Goal: Information Seeking & Learning: Learn about a topic

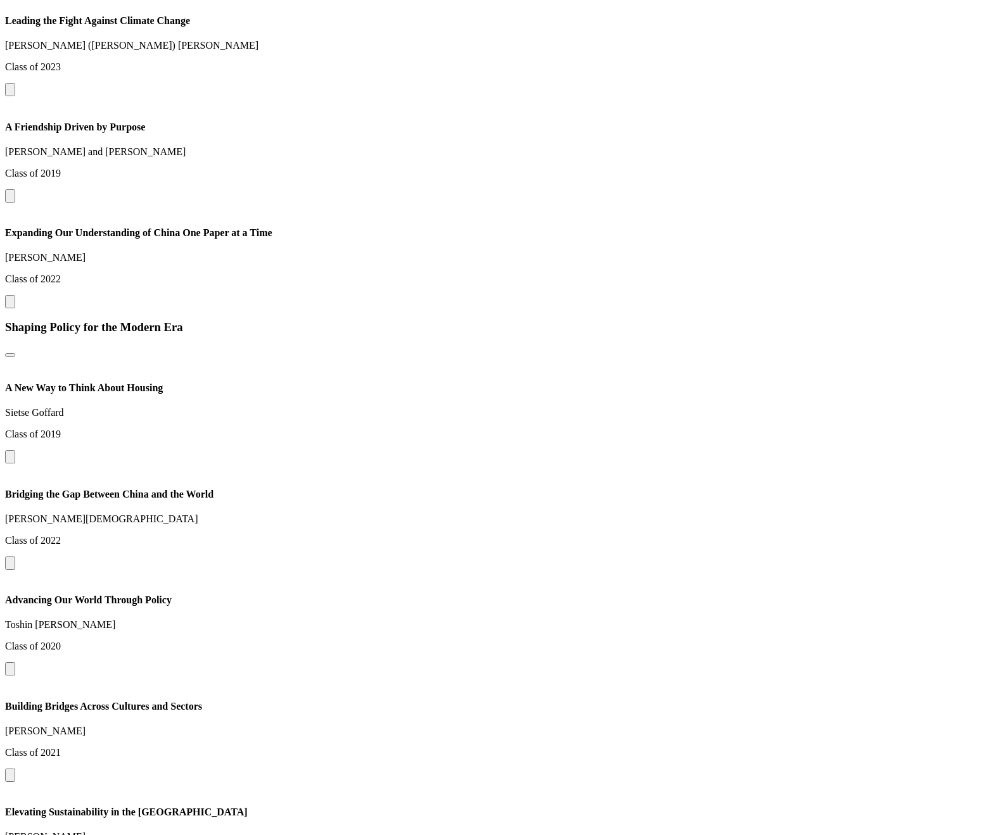
click at [15, 295] on button at bounding box center [10, 301] width 10 height 13
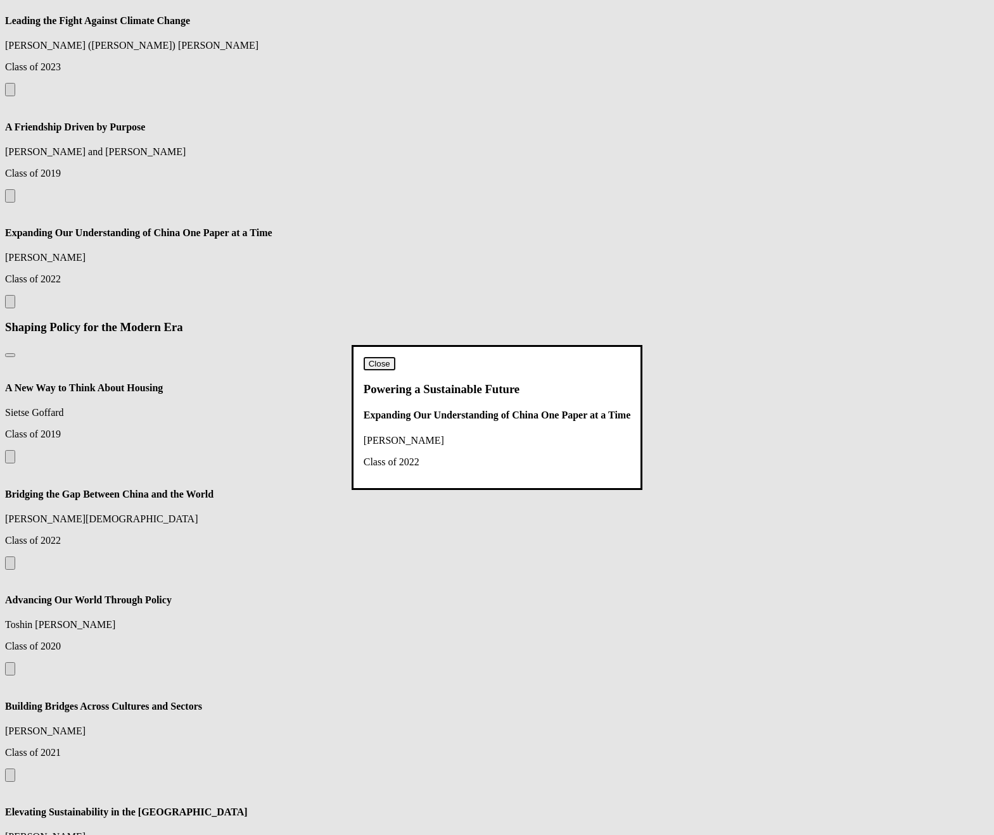
click at [643, 345] on dialog "Close Powering a Sustainable Future Expanding Our Understanding of [GEOGRAPHIC_…" at bounding box center [497, 417] width 291 height 144
click at [395, 357] on button "Close" at bounding box center [380, 363] width 32 height 13
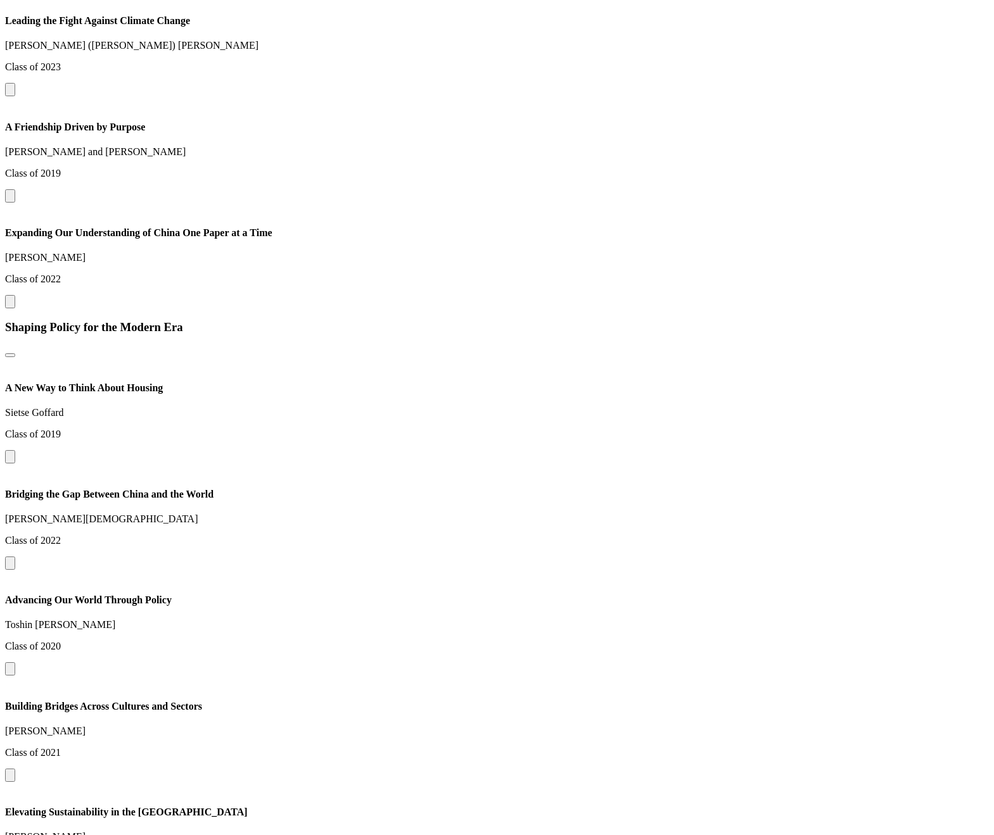
click at [15, 295] on button at bounding box center [10, 301] width 10 height 13
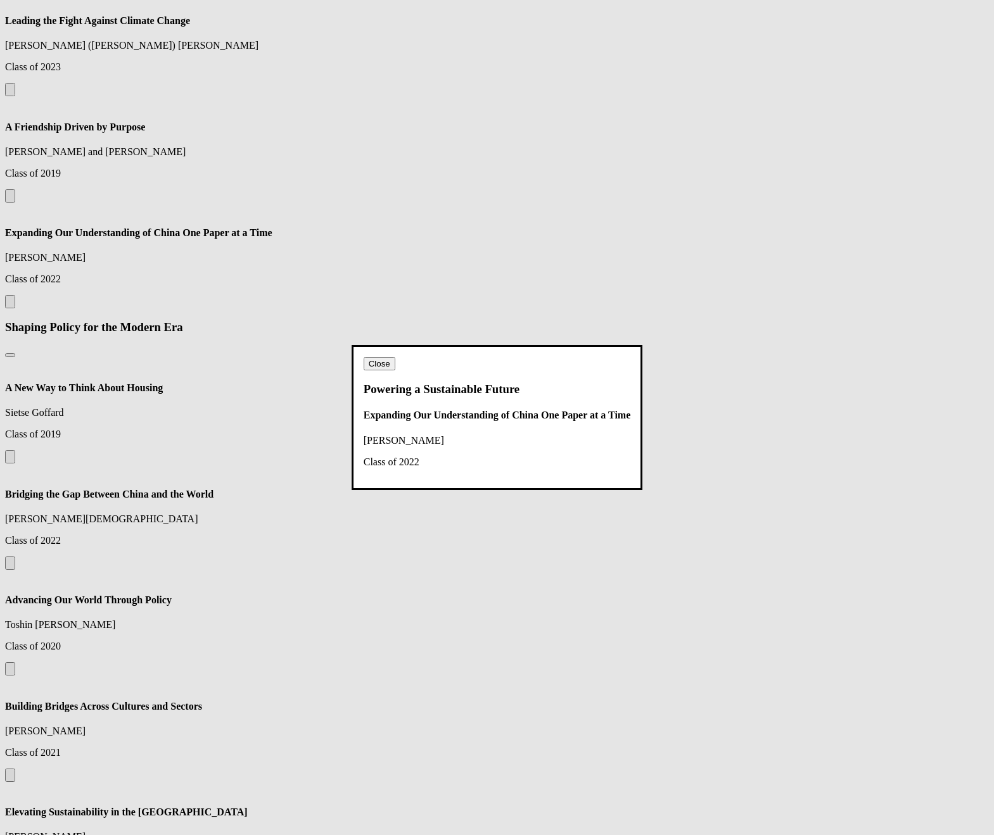
click at [395, 357] on button "Close" at bounding box center [380, 363] width 32 height 13
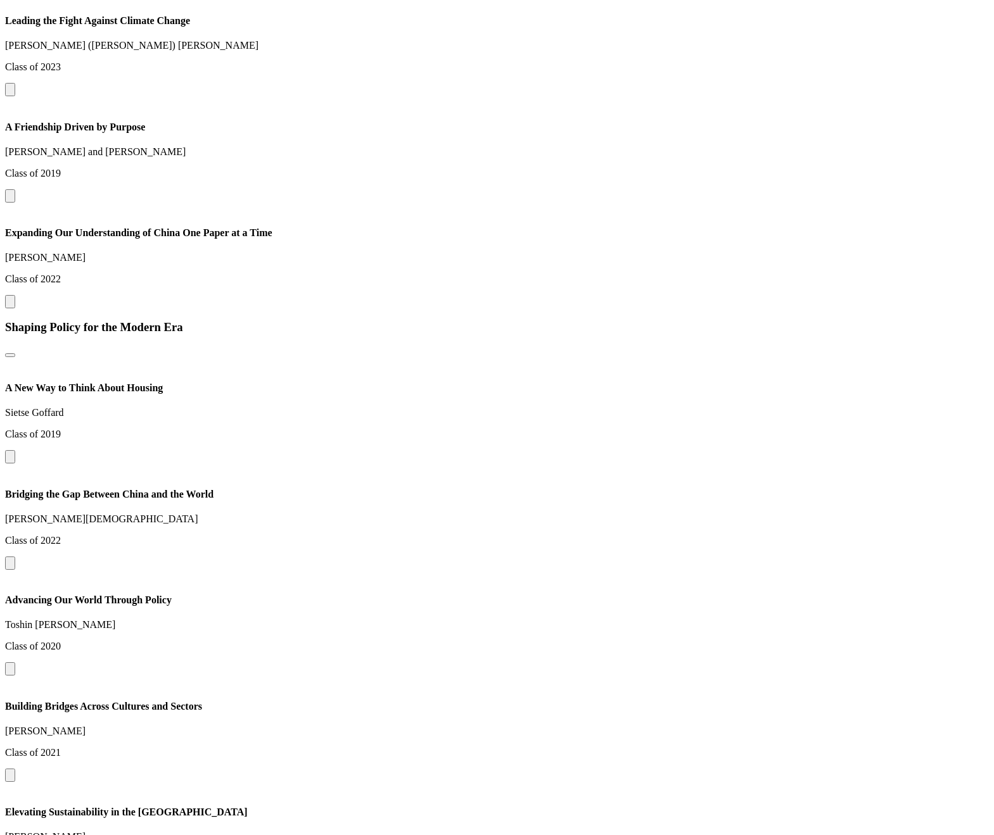
click at [794, 320] on h3 "Shaping Policy for the Modern Era" at bounding box center [497, 327] width 984 height 14
click at [15, 295] on button at bounding box center [10, 301] width 10 height 13
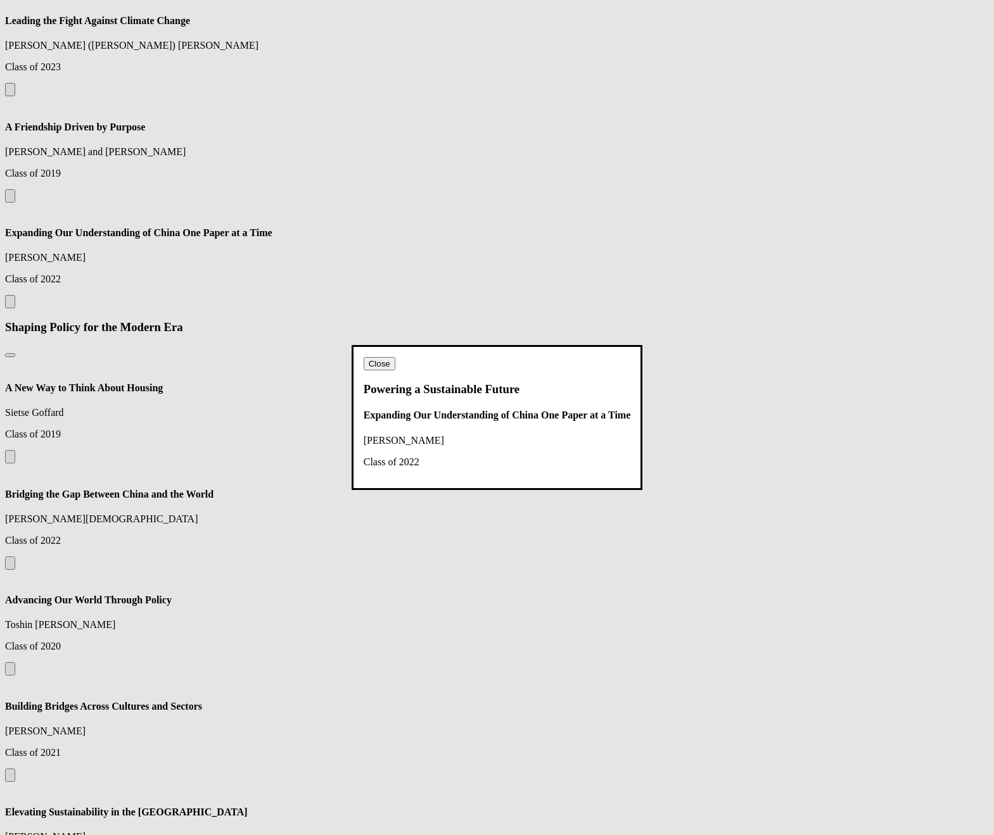
click at [395, 357] on button "Close" at bounding box center [380, 363] width 32 height 13
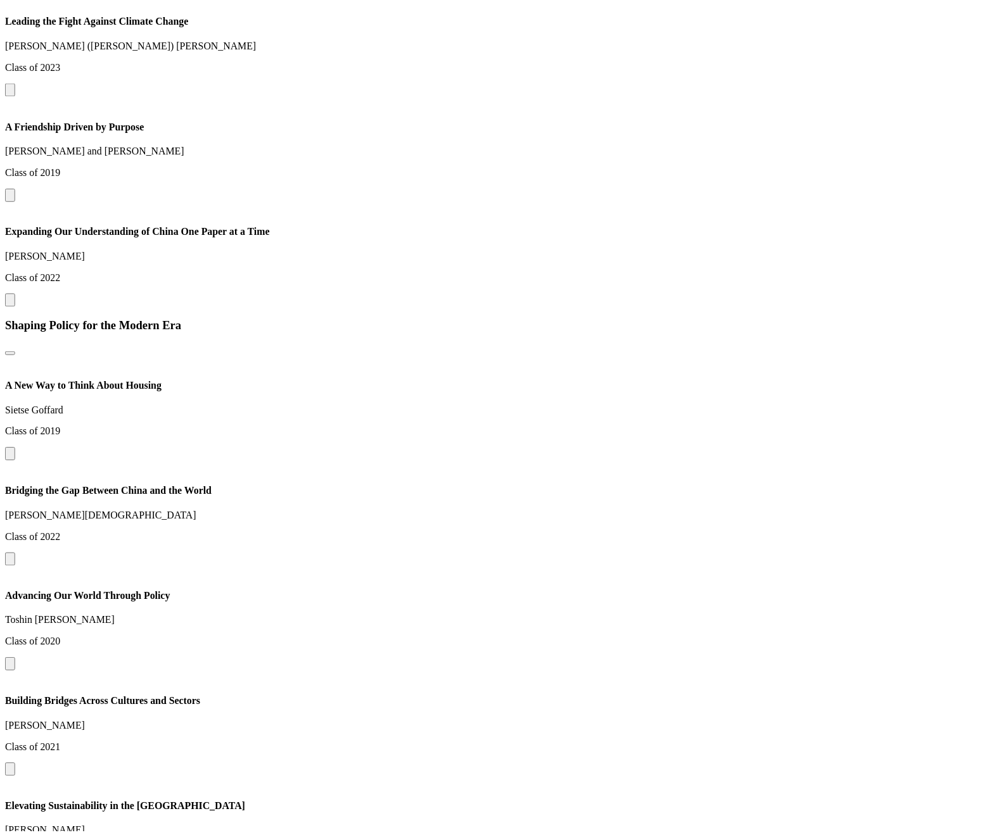
scroll to position [1752, 0]
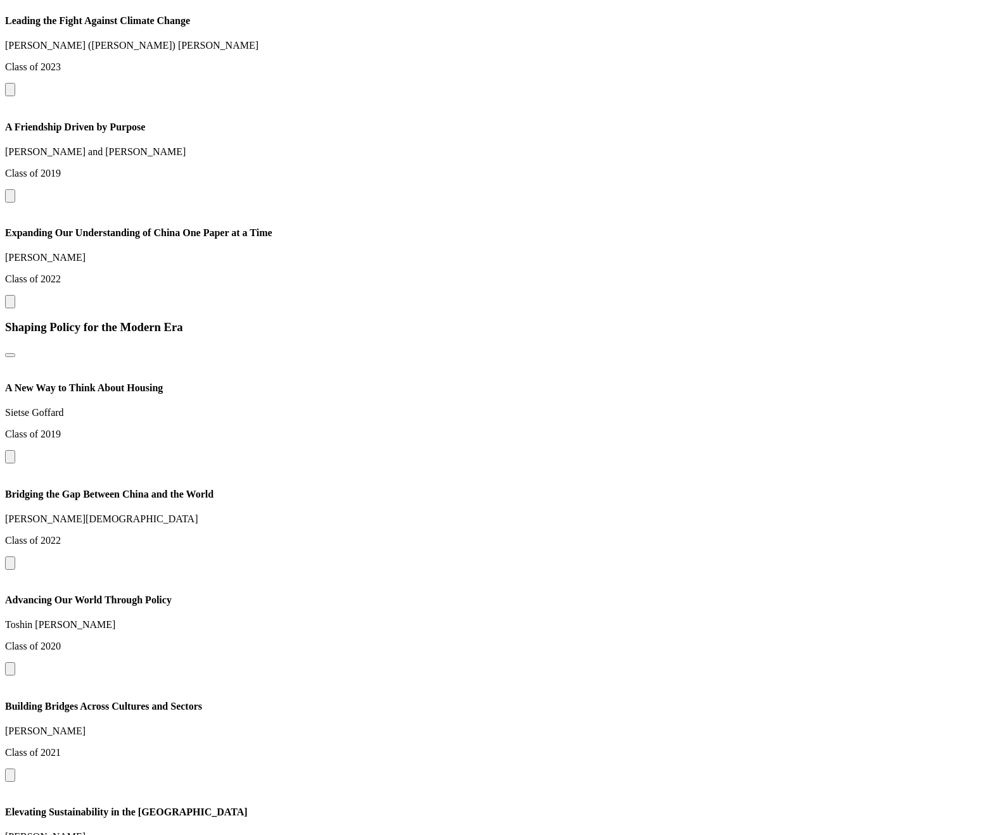
click at [15, 570] on button at bounding box center [10, 563] width 10 height 13
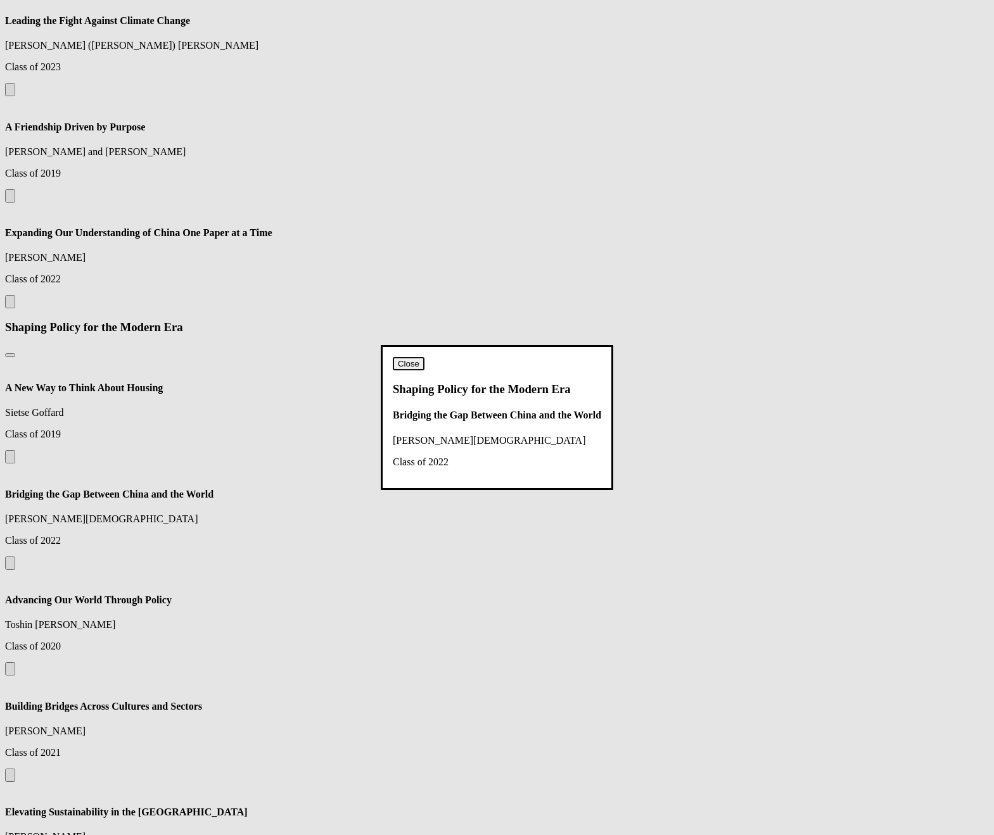
click at [424, 357] on button "Close" at bounding box center [409, 363] width 32 height 13
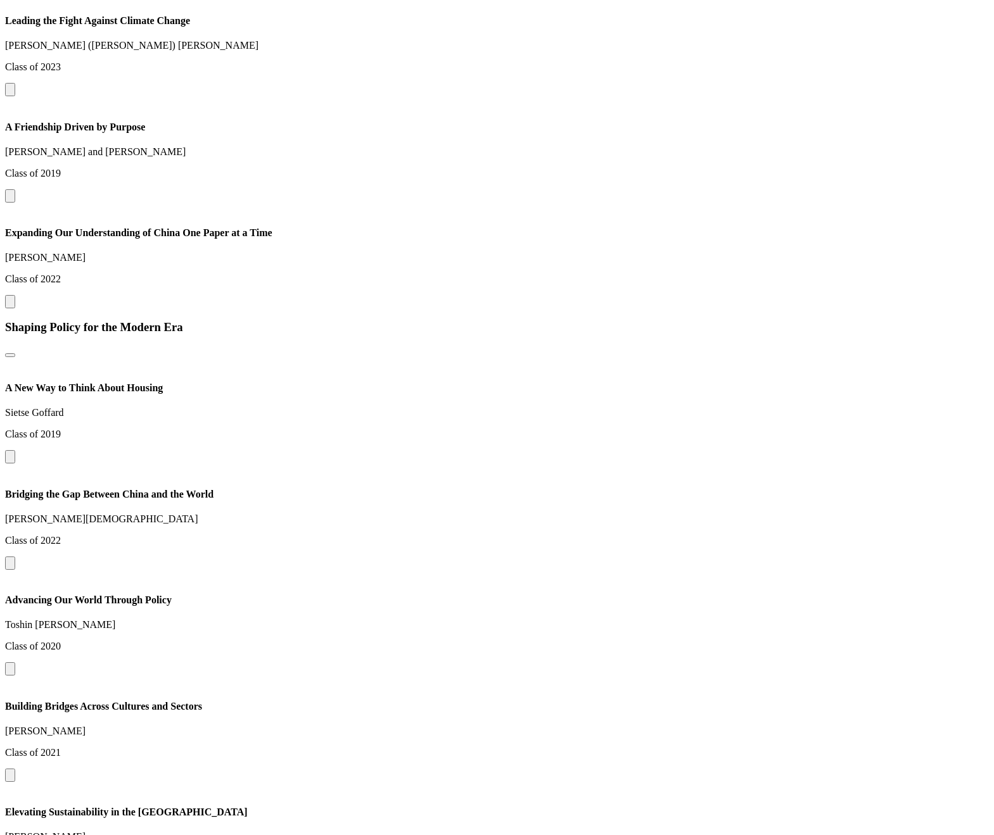
click at [15, 662] on button at bounding box center [10, 668] width 10 height 13
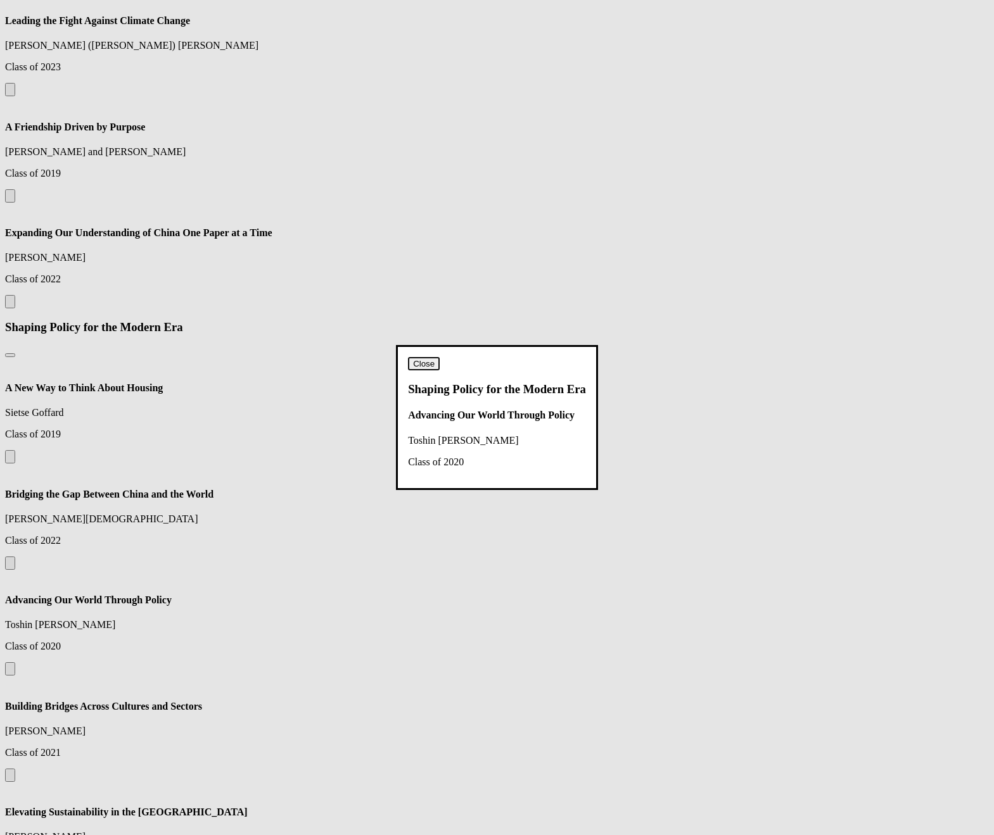
click at [440, 357] on button "Close" at bounding box center [424, 363] width 32 height 13
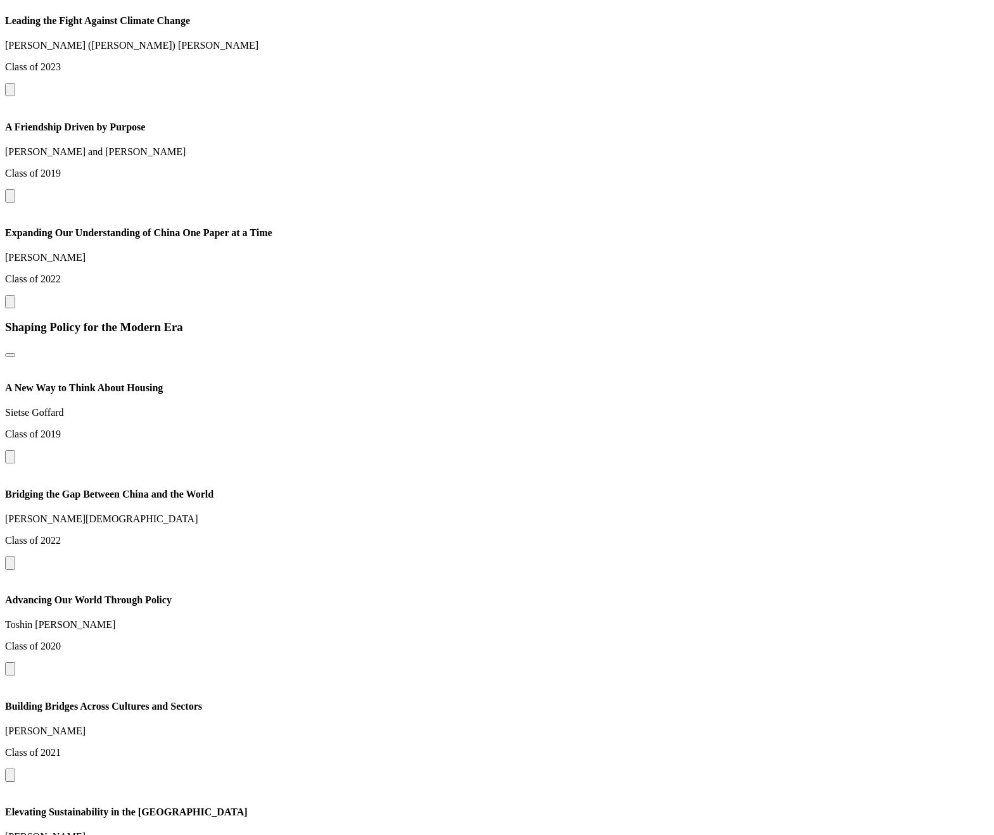
click at [493, 320] on h3 "Shaping Policy for the Modern Era" at bounding box center [497, 327] width 984 height 14
click at [548, 320] on h3 "Shaping Policy for the Modern Era" at bounding box center [497, 327] width 984 height 14
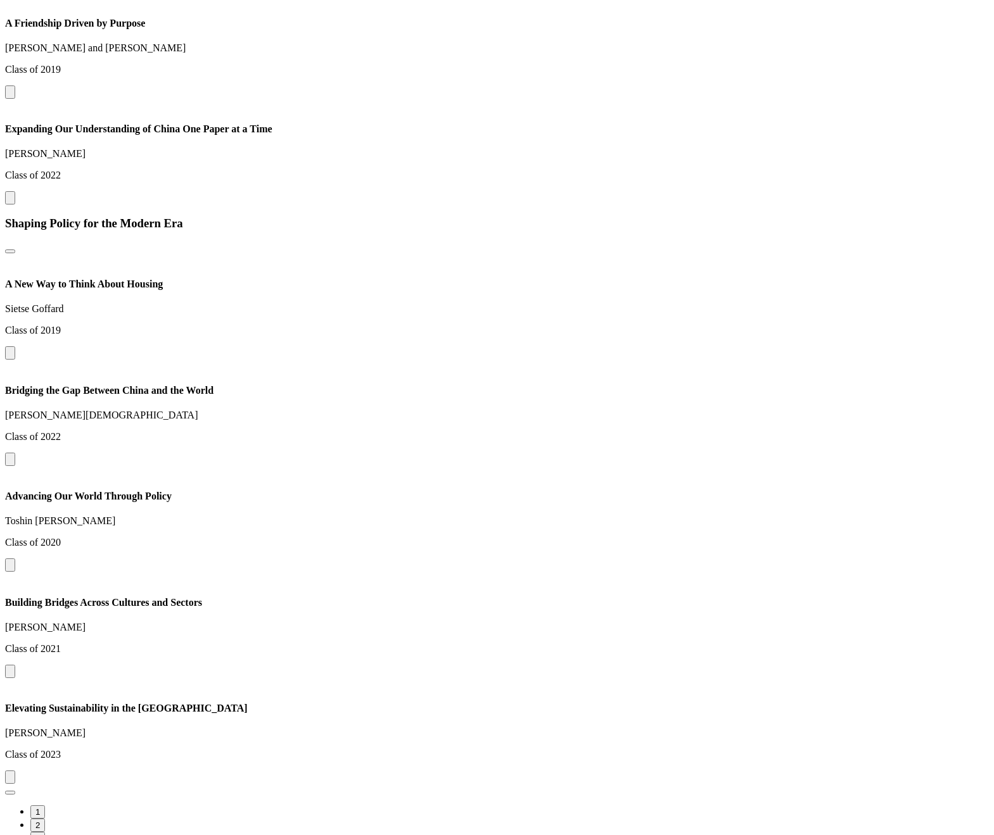
scroll to position [1061, 0]
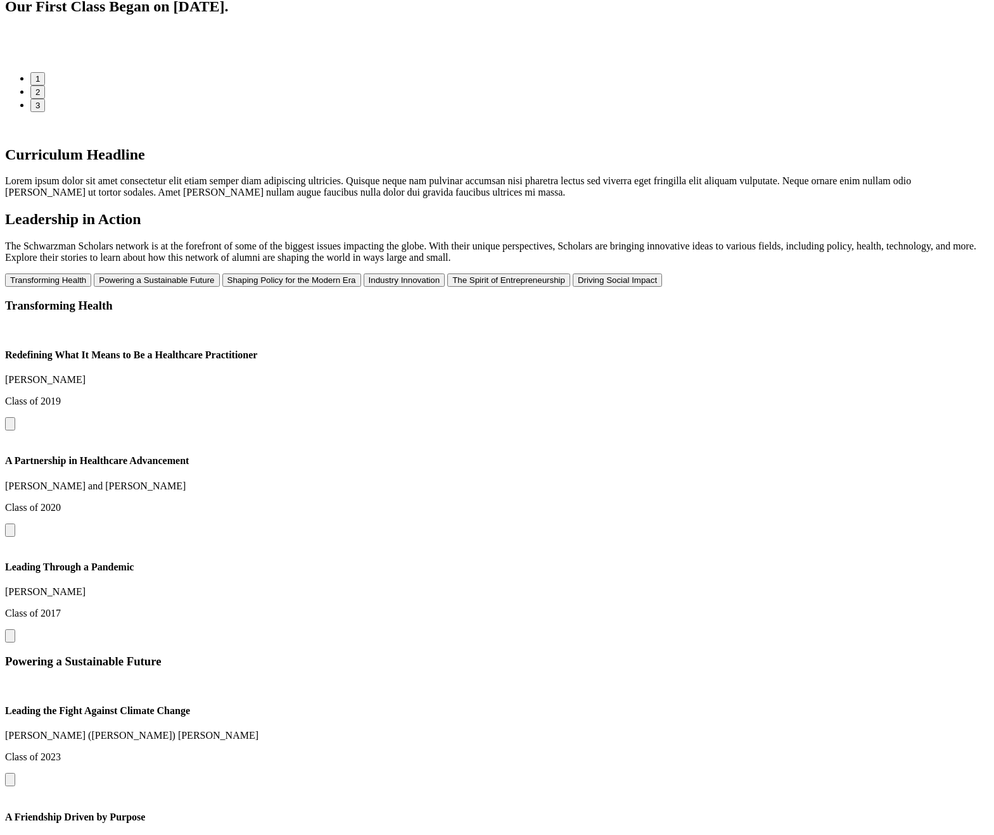
click at [575, 553] on div "Transforming Health Redefining What It Means to Be a Healthcare Practitioner [P…" at bounding box center [497, 471] width 984 height 344
click at [15, 524] on button at bounding box center [10, 530] width 10 height 13
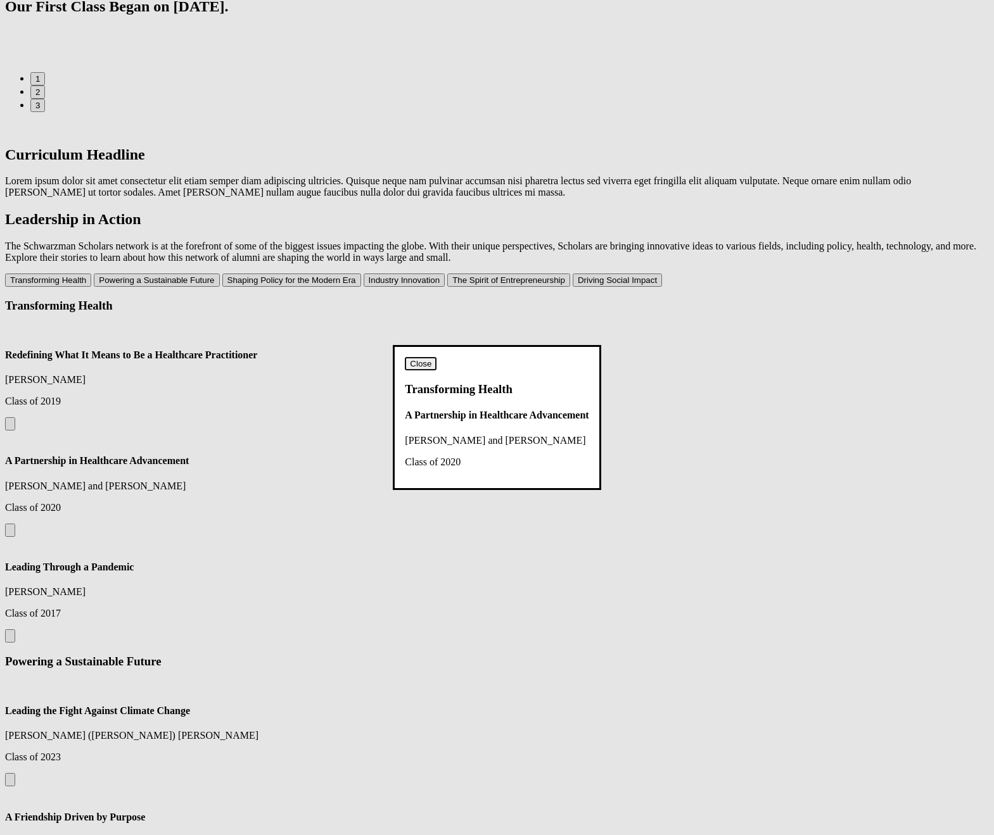
click at [436, 357] on button "Close" at bounding box center [421, 363] width 32 height 13
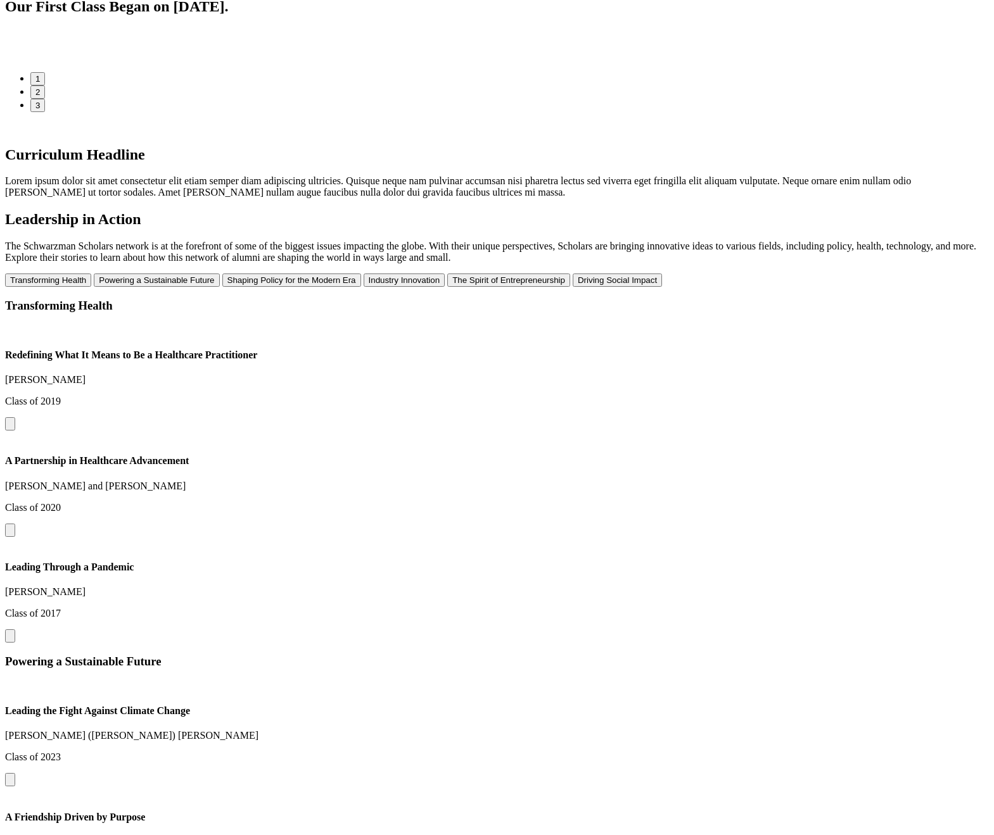
click at [555, 655] on div "Powering a Sustainable Future Leading the Fight Against Climate Change [PERSON_…" at bounding box center [497, 827] width 984 height 344
click at [562, 557] on div "Transforming Health Redefining What It Means to Be a Healthcare Practitioner [P…" at bounding box center [497, 471] width 984 height 344
